Goal: Task Accomplishment & Management: Use online tool/utility

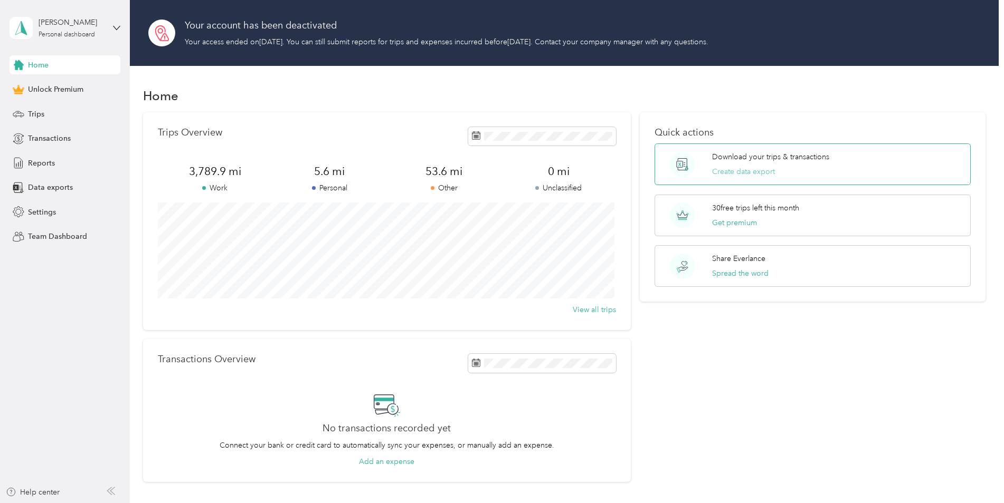
click at [737, 166] on button "Create data export" at bounding box center [743, 171] width 63 height 11
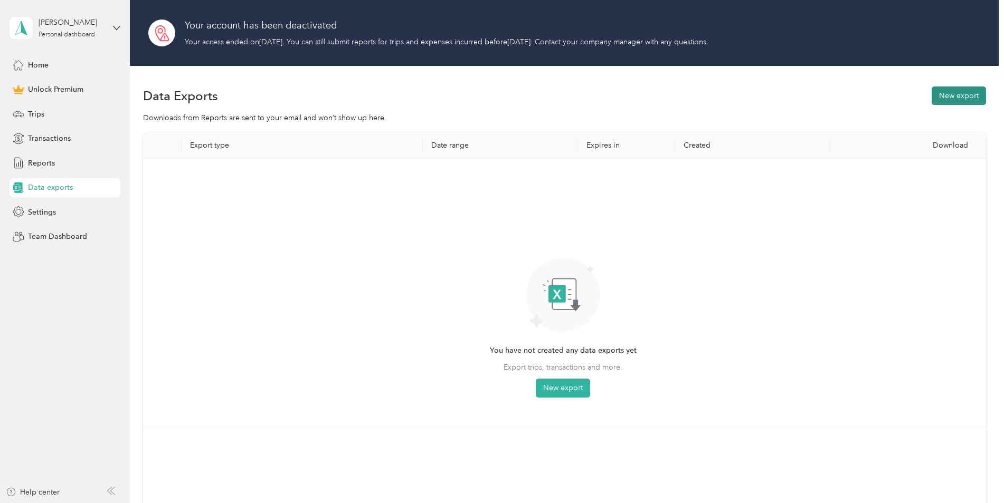
click at [952, 102] on button "New export" at bounding box center [958, 96] width 54 height 18
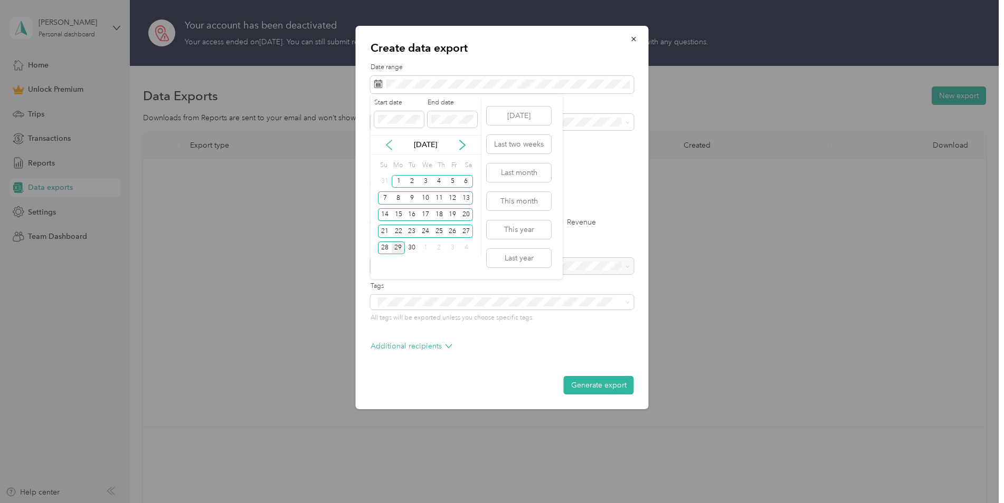
click at [388, 144] on icon at bounding box center [389, 145] width 11 height 11
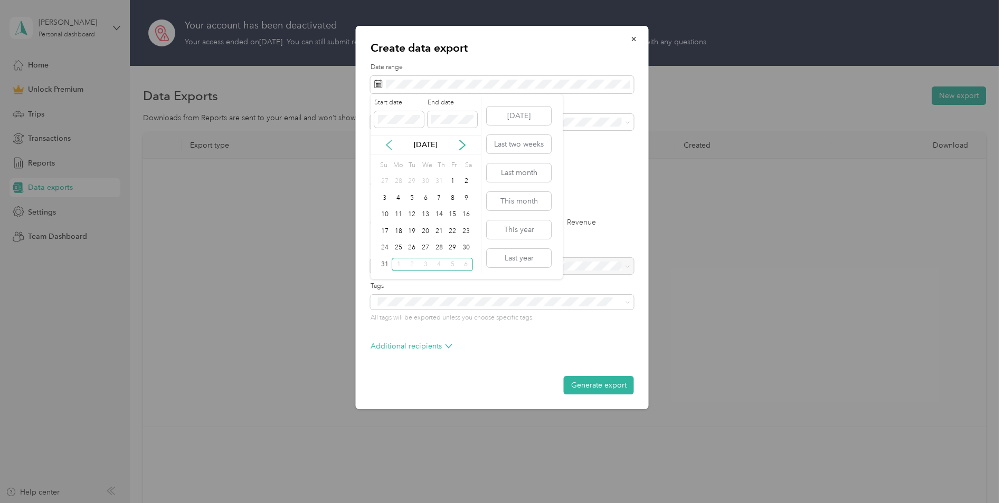
click at [389, 144] on icon at bounding box center [389, 145] width 11 height 11
click at [391, 144] on icon at bounding box center [389, 145] width 11 height 11
click at [429, 215] on div "18" at bounding box center [426, 214] width 14 height 13
click at [465, 142] on icon at bounding box center [462, 145] width 11 height 11
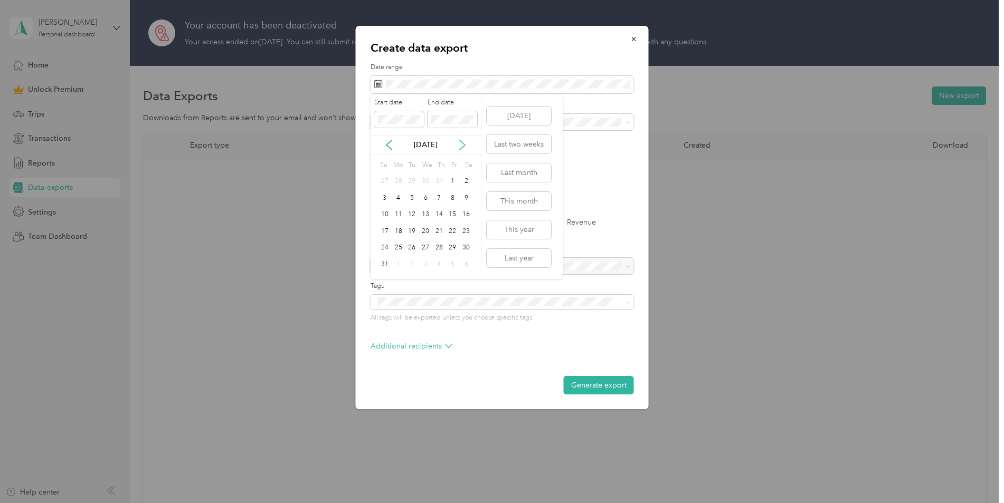
click at [465, 142] on icon at bounding box center [462, 145] width 11 height 11
click at [383, 247] on div "28" at bounding box center [385, 248] width 14 height 13
click at [634, 125] on div "Create data export Date range Purpose Advanced filters File format Excel CSV PD…" at bounding box center [502, 218] width 293 height 384
click at [629, 125] on icon at bounding box center [627, 122] width 5 height 5
click at [404, 156] on div "Work" at bounding box center [502, 158] width 249 height 11
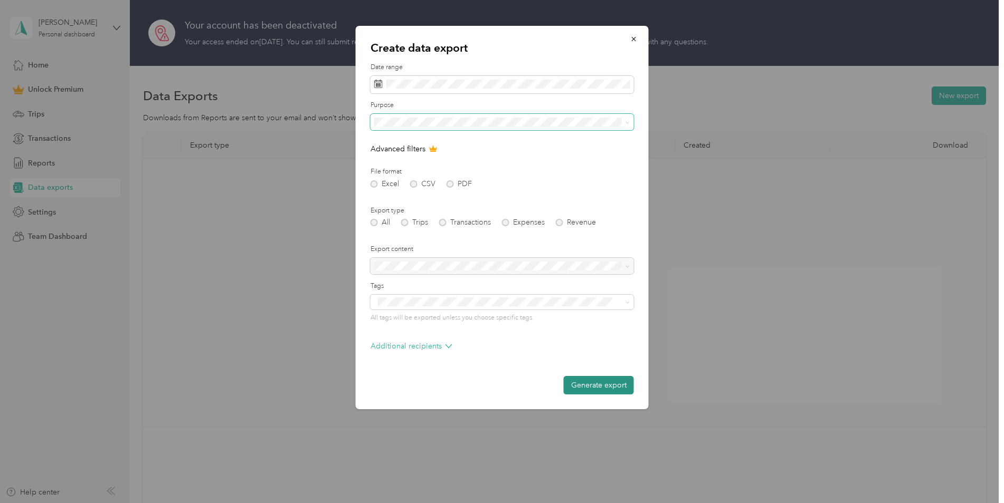
click at [601, 382] on button "Generate export" at bounding box center [599, 385] width 70 height 18
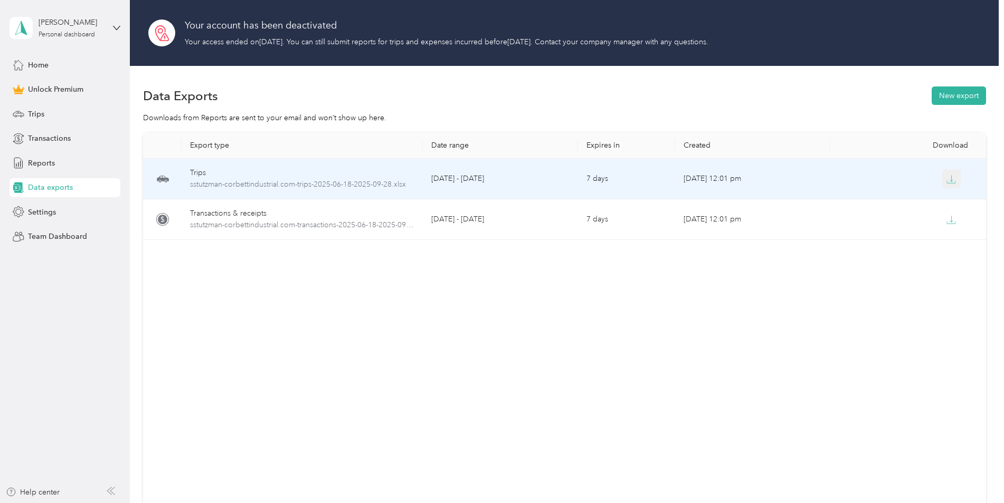
click at [949, 178] on icon "button" at bounding box center [950, 179] width 9 height 9
